Goal: Transaction & Acquisition: Book appointment/travel/reservation

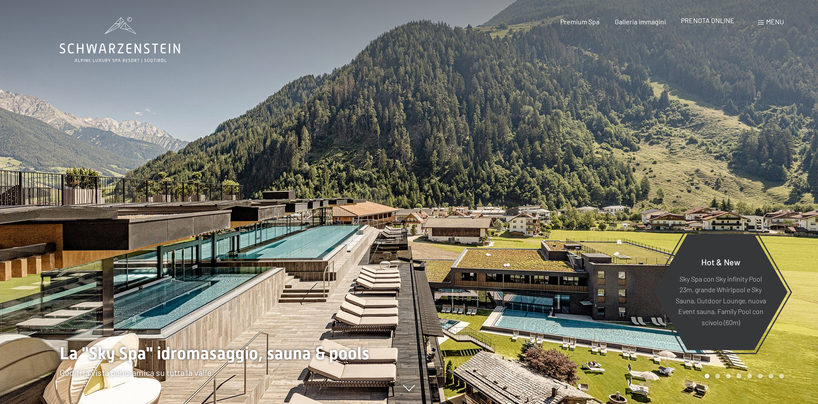
click at [720, 22] on span "PRENOTA ONLINE" at bounding box center [708, 20] width 54 height 8
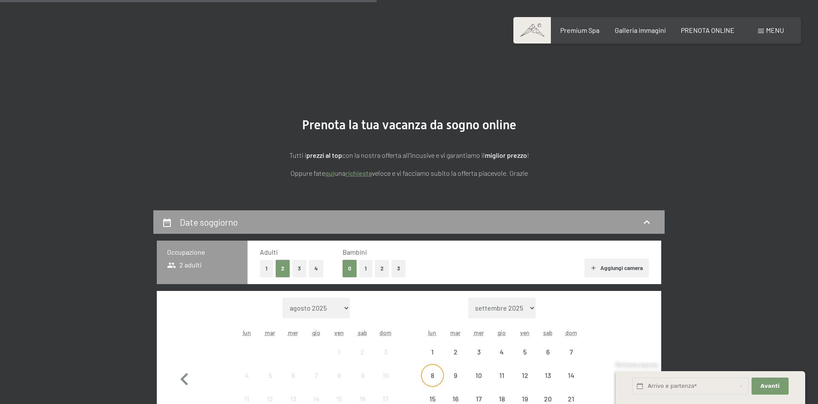
scroll to position [174, 0]
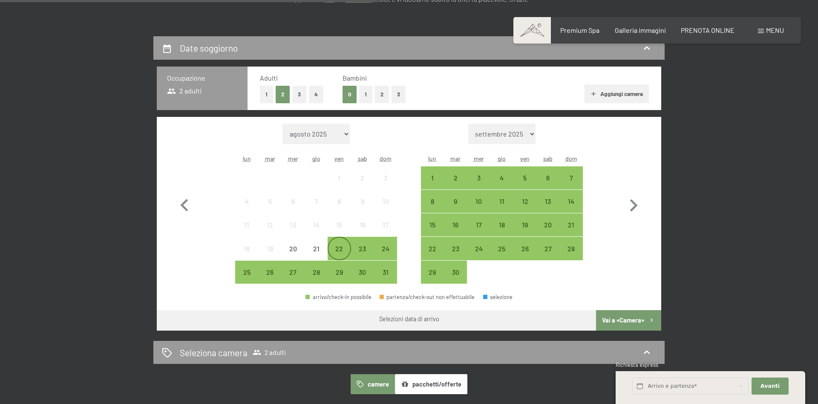
click at [330, 254] on div "22" at bounding box center [339, 255] width 21 height 21
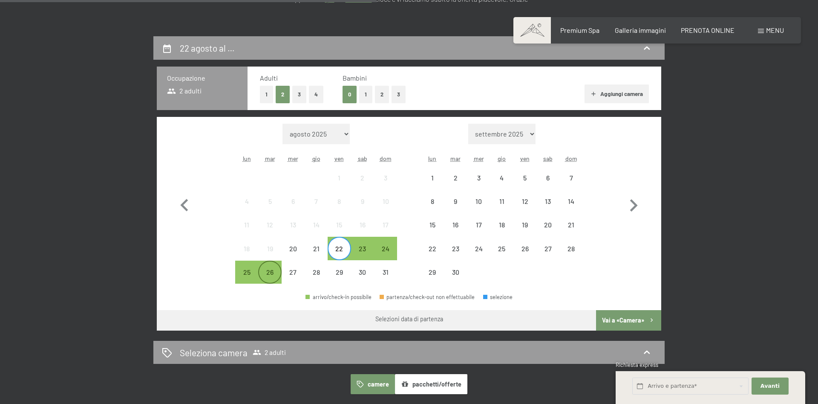
click at [267, 270] on div "26" at bounding box center [269, 279] width 21 height 21
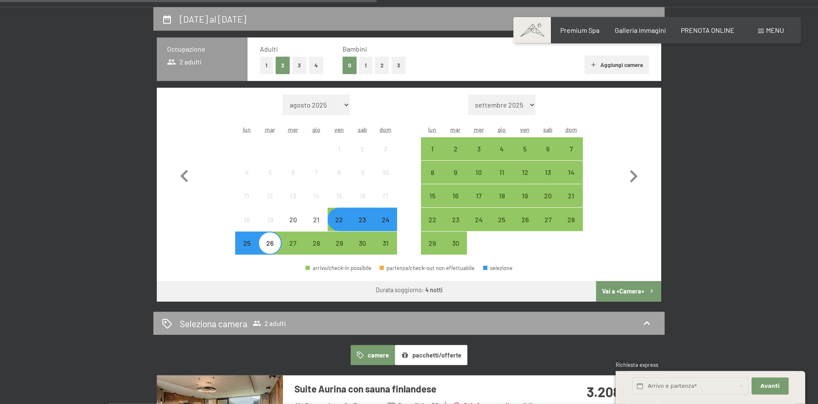
scroll to position [217, 0]
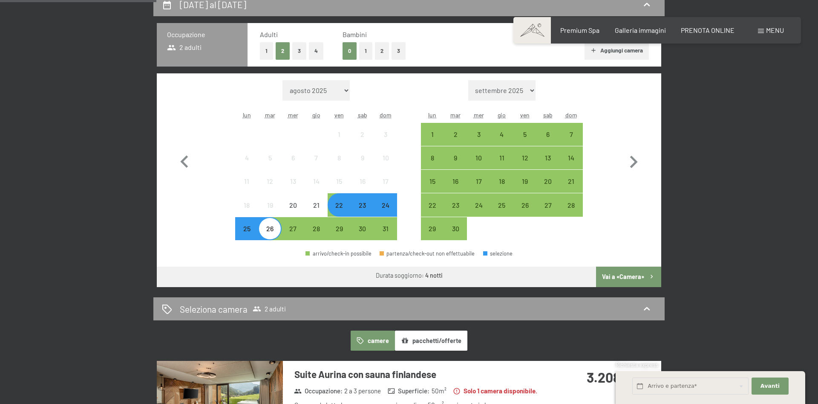
click at [380, 51] on button "2" at bounding box center [382, 50] width 14 height 17
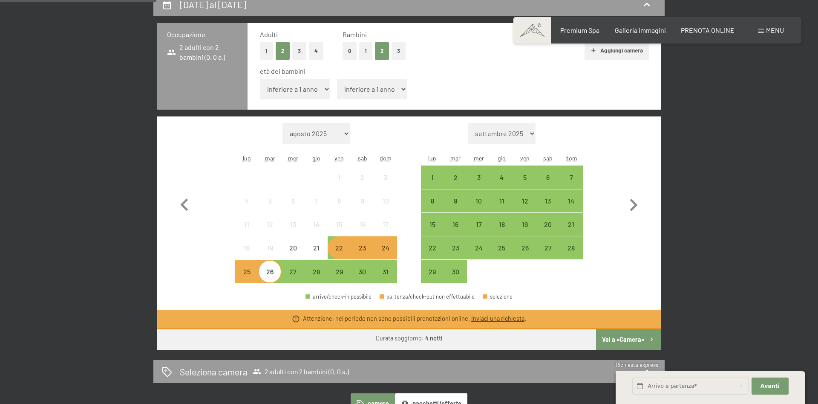
click at [260, 79] on select "inferiore a 1 anno 1 anno 2 anni 3 anni 4 anni 5 anni 6 anni 7 anni 8 anni 9 an…" at bounding box center [295, 89] width 70 height 20
select select "7"
click option "7 anni" at bounding box center [0, 0] width 0 height 0
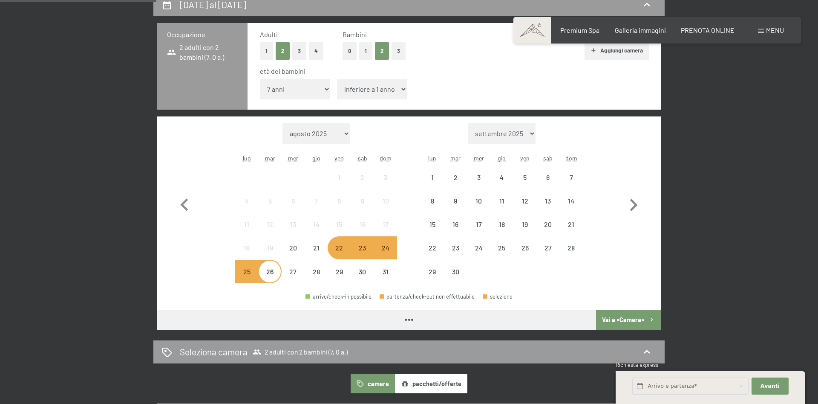
click at [337, 79] on select "inferiore a 1 anno 1 anno 2 anni 3 anni 4 anni 5 anni 6 anni 7 anni 8 anni 9 an…" at bounding box center [372, 89] width 70 height 20
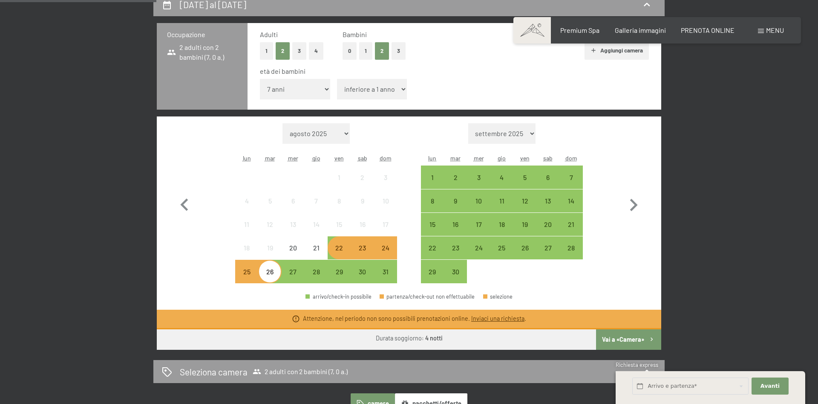
select select "9"
click option "9 anni" at bounding box center [0, 0] width 0 height 0
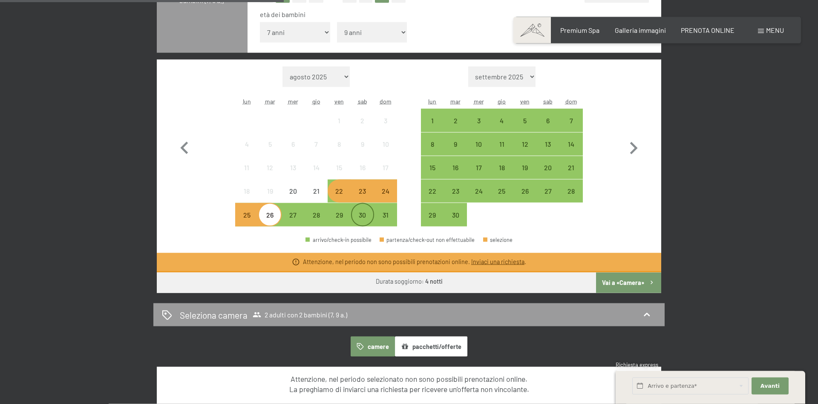
scroll to position [261, 0]
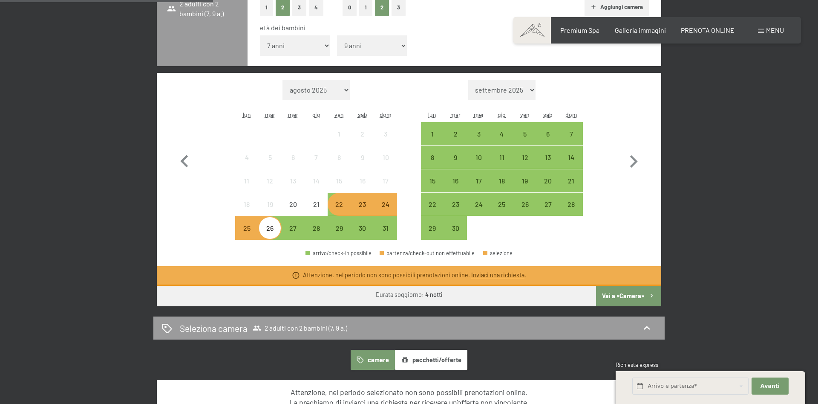
click at [624, 294] on button "Vai a «Camera»" at bounding box center [628, 296] width 65 height 20
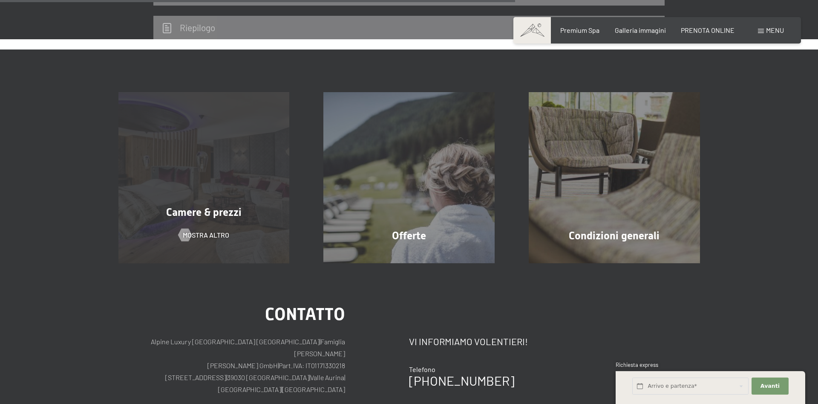
scroll to position [421, 0]
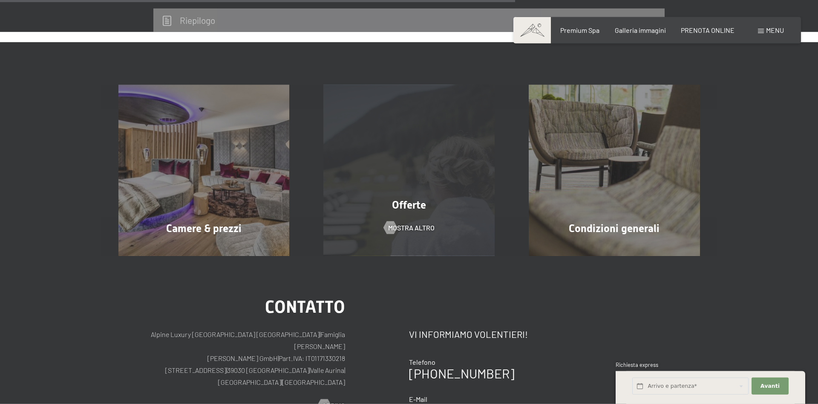
click at [352, 187] on div "Offerte mostra altro" at bounding box center [408, 170] width 205 height 171
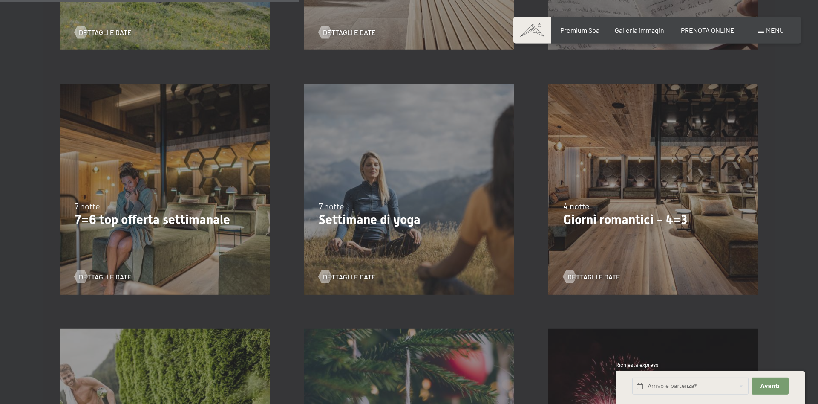
scroll to position [609, 0]
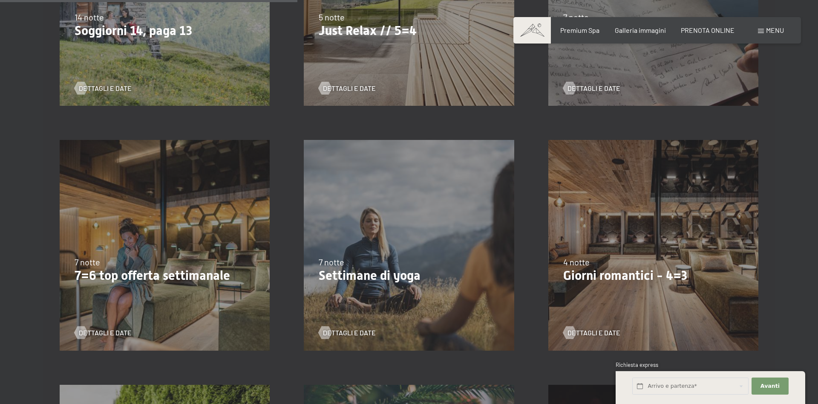
click at [616, 228] on div "9/11/2025-5/12/2025 8/12/2025-19/12/2025 11/1/2026-23/1/2026 8/3/2026-27/3/2026…" at bounding box center [654, 245] width 244 height 244
click at [596, 335] on span "Dettagli e Date" at bounding box center [602, 332] width 53 height 9
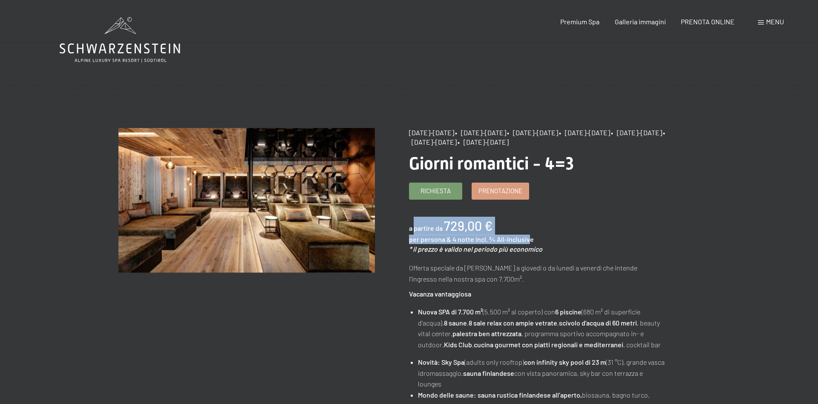
drag, startPoint x: 530, startPoint y: 249, endPoint x: 415, endPoint y: 239, distance: 115.2
click at [415, 239] on div "a partire da 729,00 € per persona & 4 notte incl. ¾ All-Inclusive * il prezzo è…" at bounding box center [537, 235] width 257 height 37
click at [415, 232] on span "a partire da" at bounding box center [426, 228] width 34 height 8
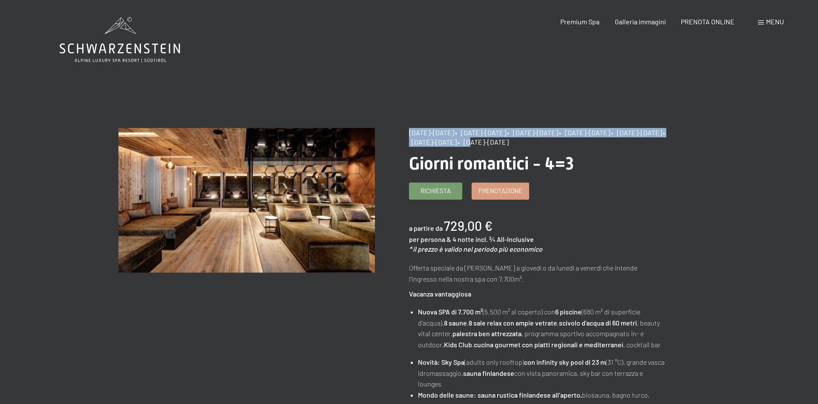
drag, startPoint x: 407, startPoint y: 135, endPoint x: 649, endPoint y: 140, distance: 241.7
click at [664, 142] on div "[DATE]-[DATE] • [DATE]-[DATE] • [DATE]-[DATE] • [DATE]-[DATE] • [DATE]-[DATE] •…" at bounding box center [537, 137] width 257 height 19
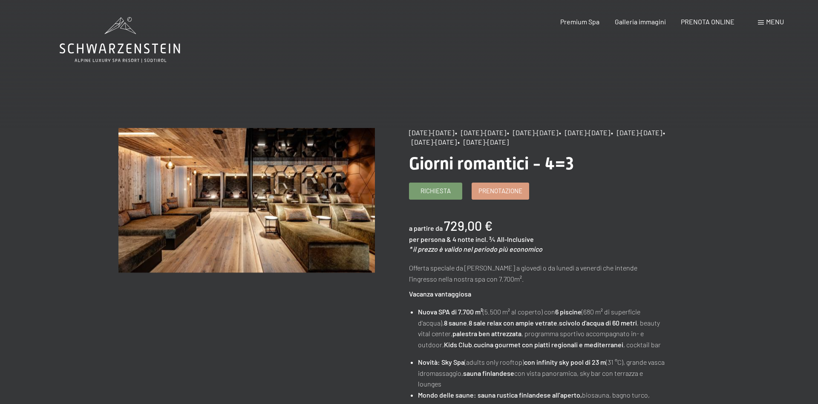
drag, startPoint x: 409, startPoint y: 143, endPoint x: 667, endPoint y: 158, distance: 258.3
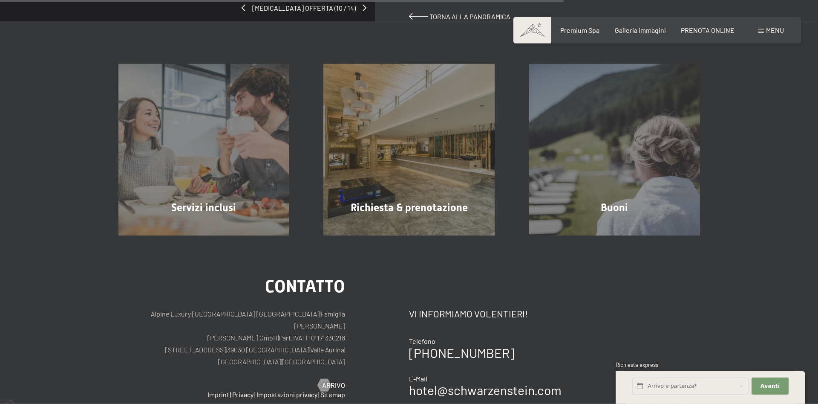
scroll to position [674, 0]
